Goal: Task Accomplishment & Management: Use online tool/utility

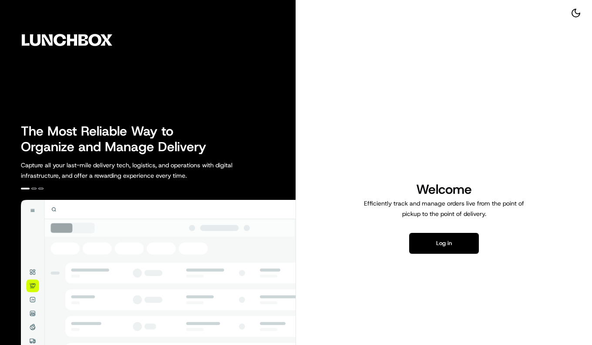
click at [436, 249] on button "Log in" at bounding box center [444, 243] width 70 height 21
